Goal: Transaction & Acquisition: Book appointment/travel/reservation

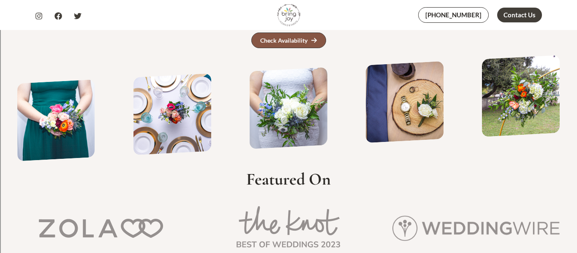
click at [304, 38] on div "Check Availability" at bounding box center [283, 41] width 47 height 6
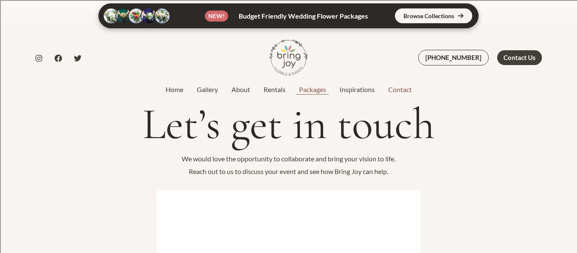
click at [300, 84] on link "Packages" at bounding box center [312, 89] width 41 height 10
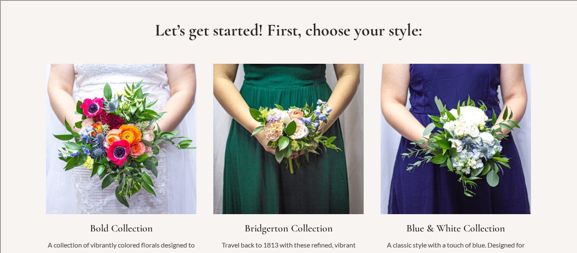
scroll to position [599, 0]
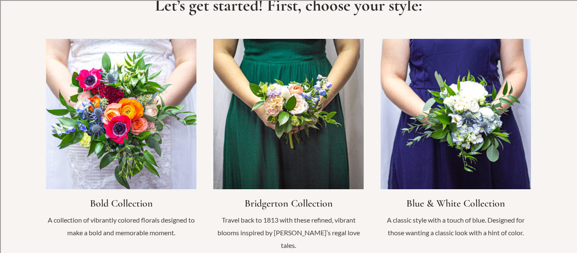
click at [151, 107] on link "Infobox Link" at bounding box center [121, 143] width 150 height 209
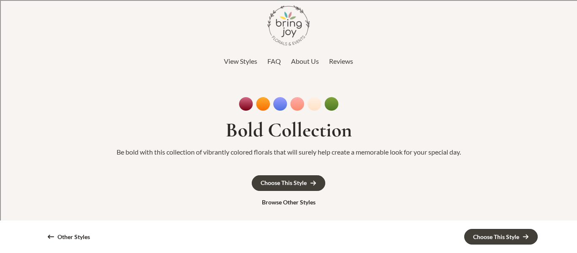
click at [283, 106] on img at bounding box center [288, 104] width 99 height 14
click at [283, 207] on link "Browse Other Styles" at bounding box center [288, 202] width 71 height 14
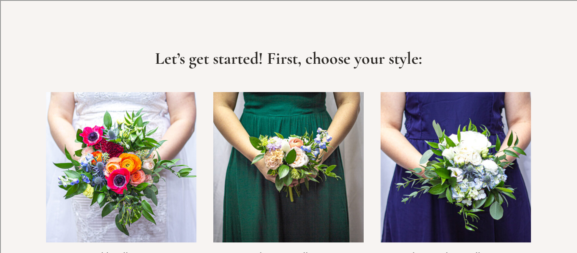
scroll to position [547, 0]
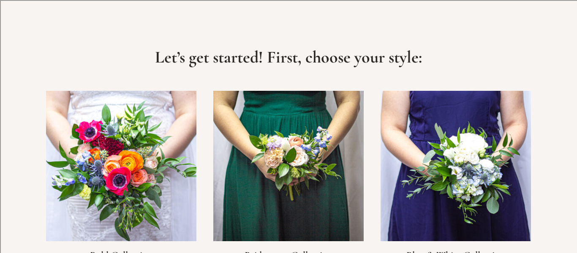
click at [145, 191] on link "Infobox Link" at bounding box center [121, 195] width 150 height 209
